Goal: Information Seeking & Learning: Understand process/instructions

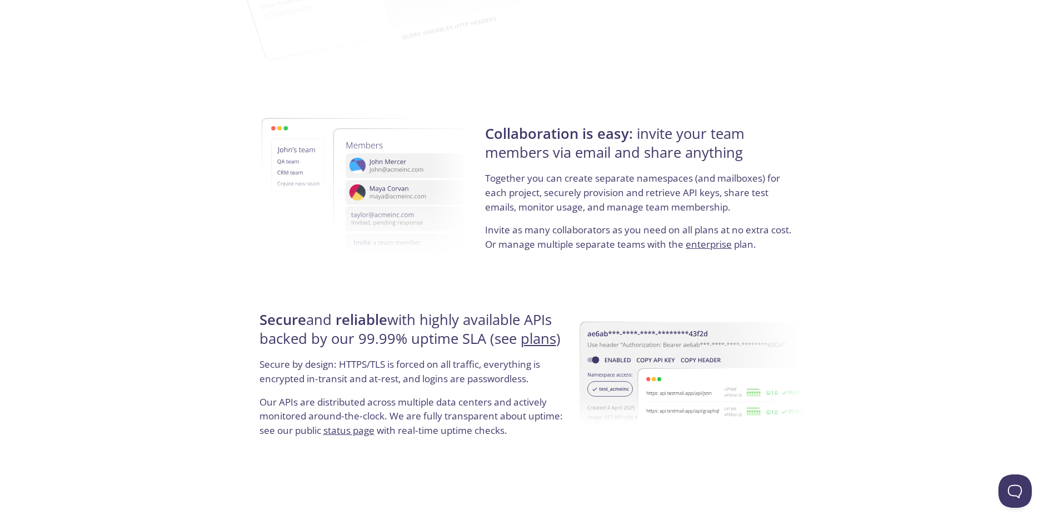
scroll to position [2011, 0]
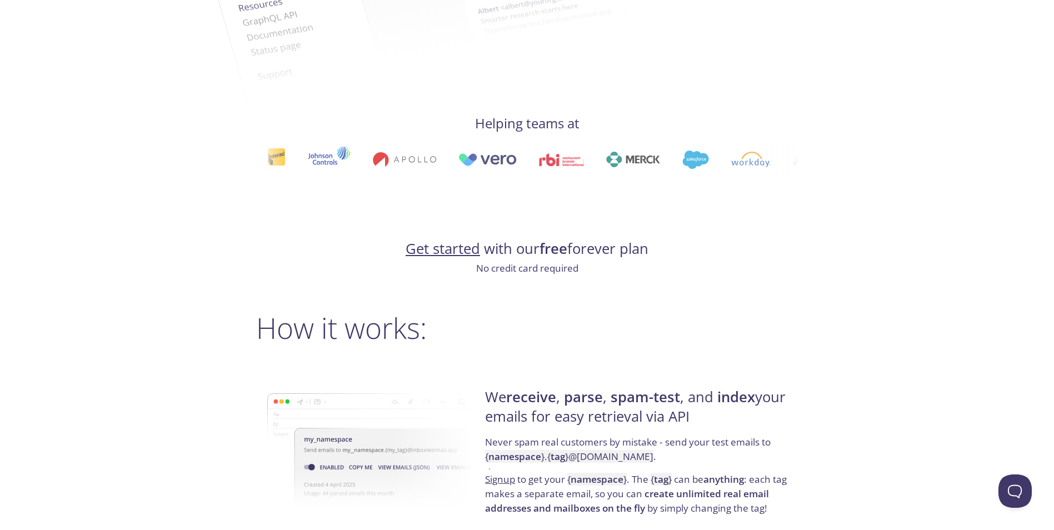
scroll to position [500, 0]
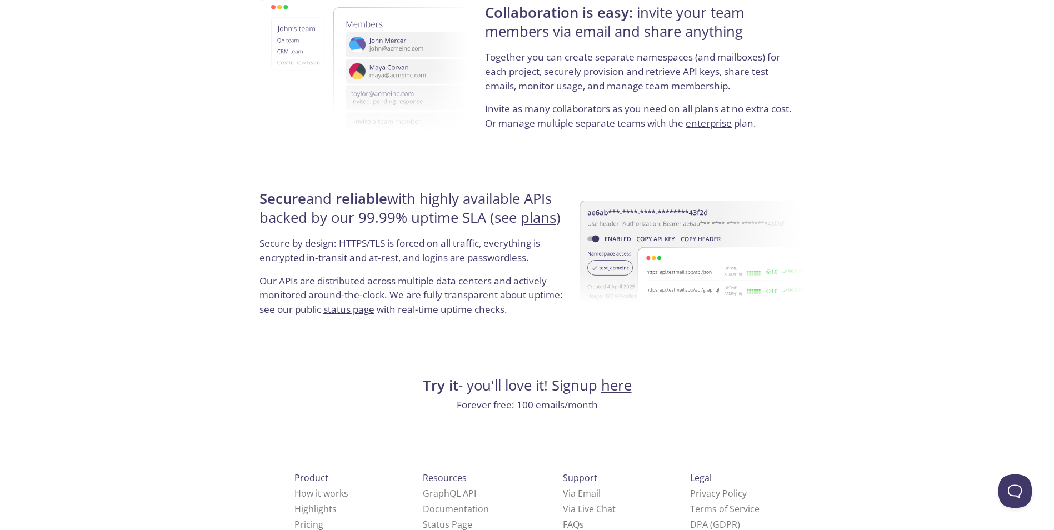
scroll to position [2011, 0]
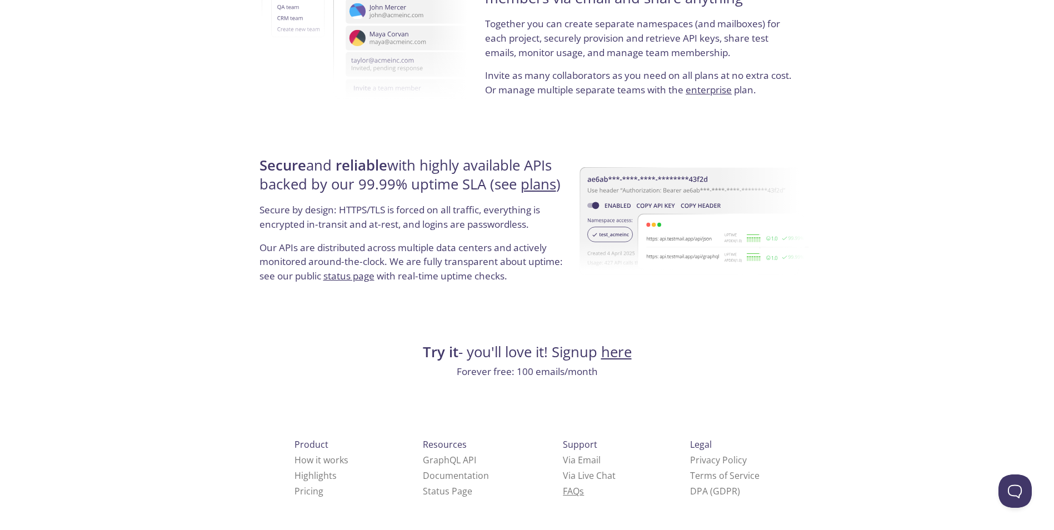
drag, startPoint x: 502, startPoint y: 492, endPoint x: 491, endPoint y: 493, distance: 10.6
click at [563, 493] on link "FAQ s" at bounding box center [573, 491] width 21 height 12
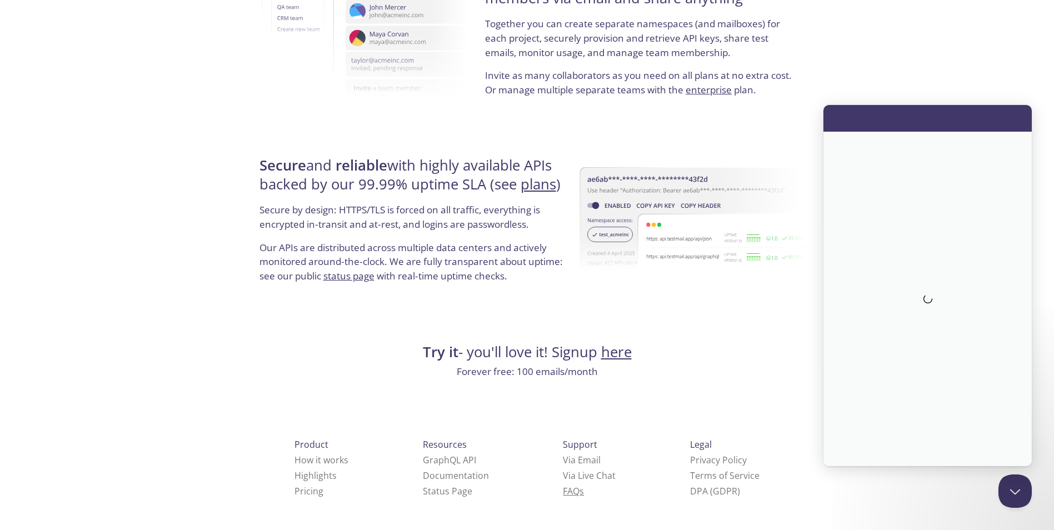
scroll to position [0, 0]
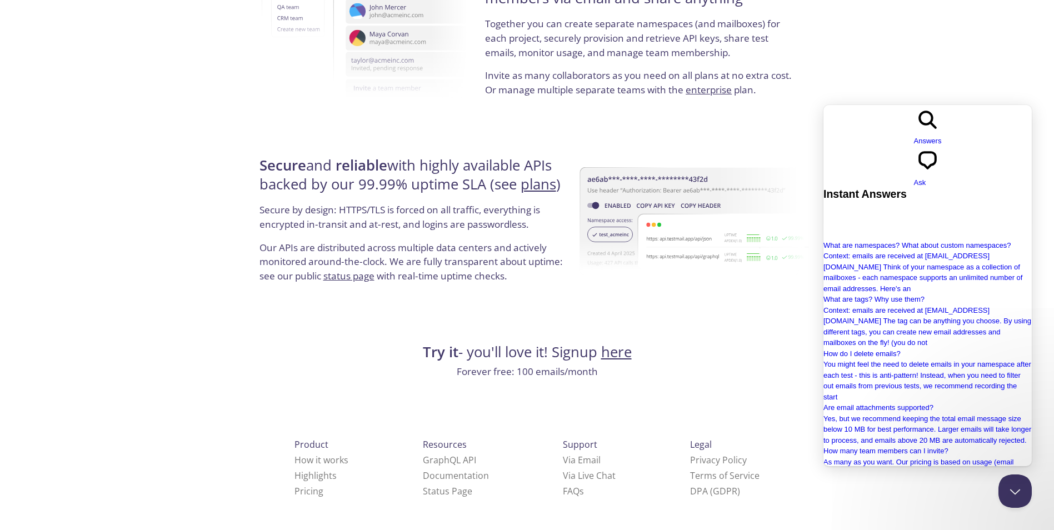
click at [1014, 487] on button "Close Beacon popover" at bounding box center [1013, 488] width 33 height 33
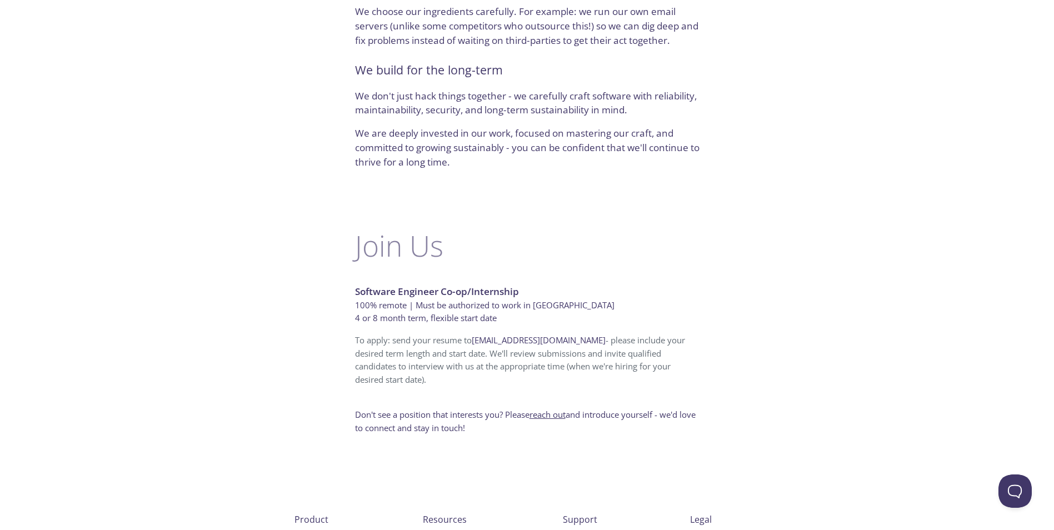
scroll to position [611, 0]
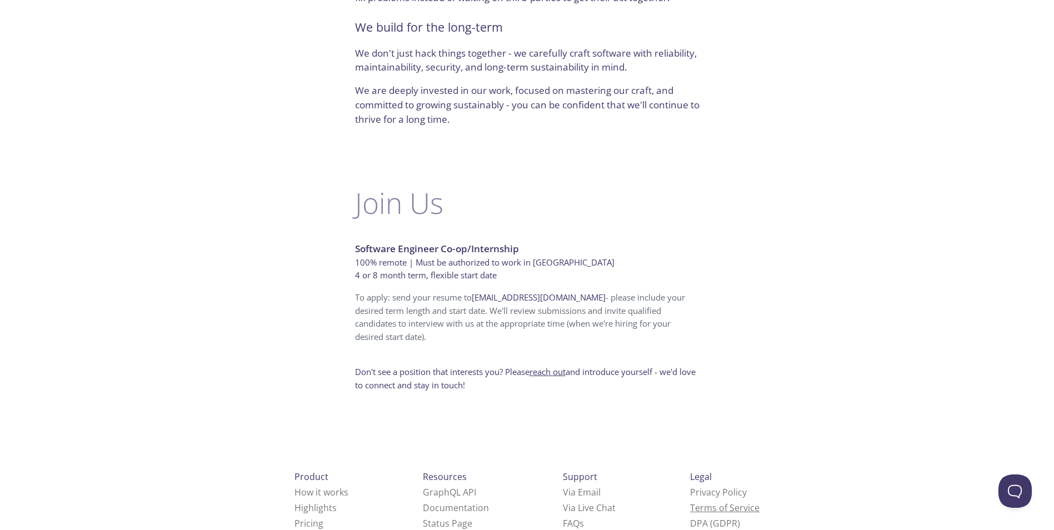
click at [690, 502] on link "Terms of Service" at bounding box center [724, 508] width 69 height 12
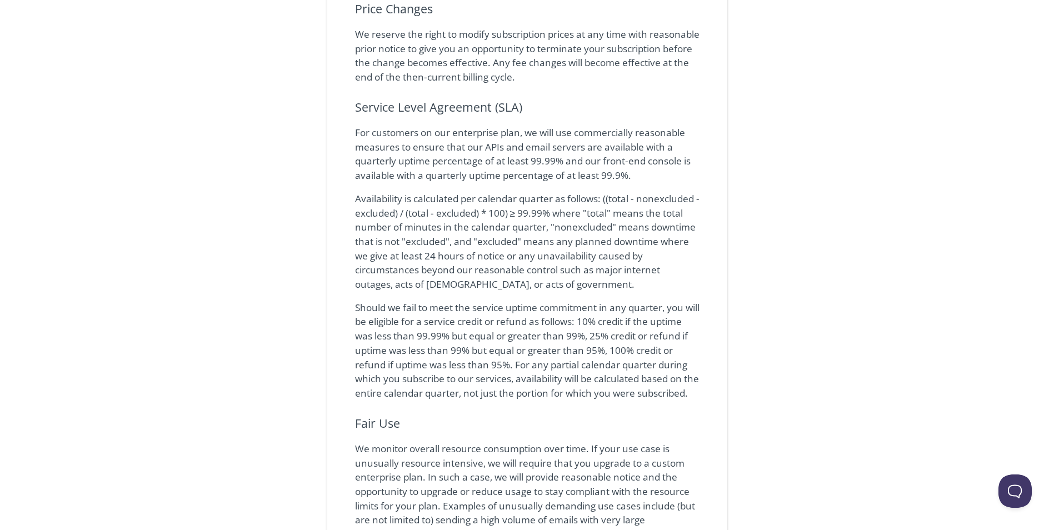
scroll to position [723, 0]
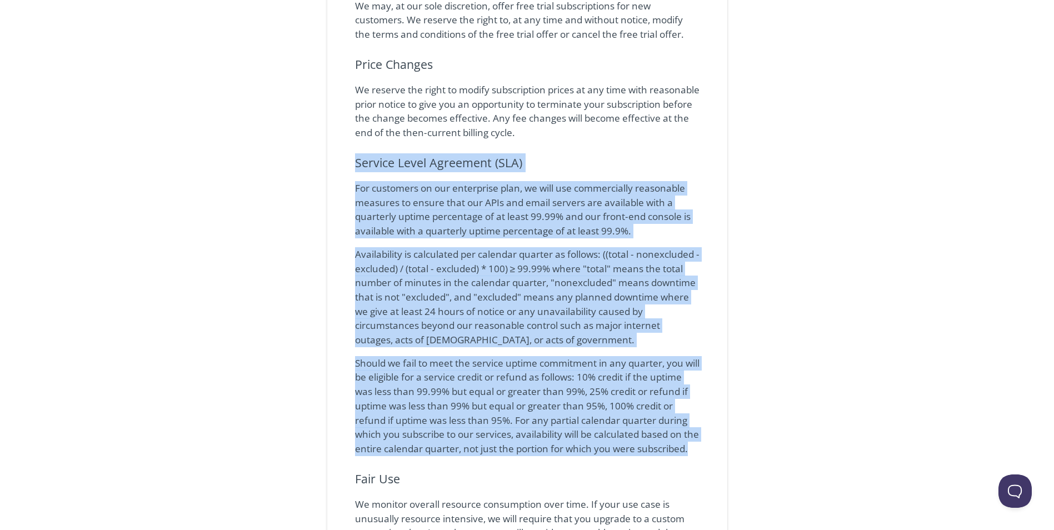
drag, startPoint x: 419, startPoint y: 465, endPoint x: 356, endPoint y: 165, distance: 306.5
copy div "Loremip Dolor Sitametco (ADI) Eli seddoeius te inc utlaboreet dolo, ma aliq eni…"
